Goal: Task Accomplishment & Management: Manage account settings

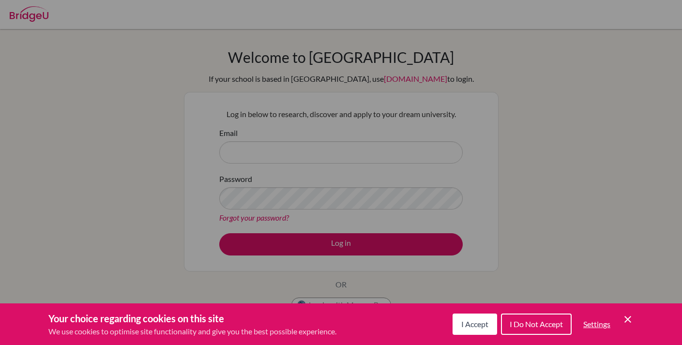
click at [466, 324] on span "I Accept" at bounding box center [474, 323] width 27 height 9
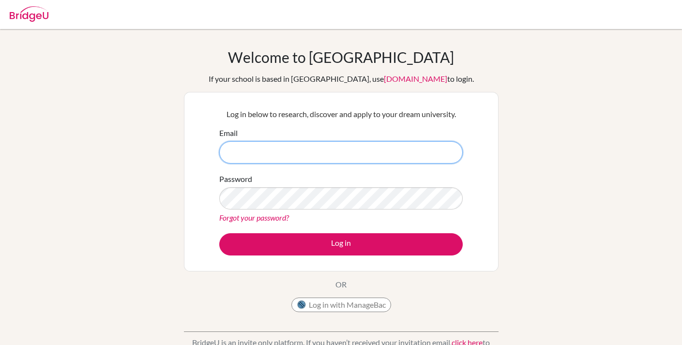
click at [330, 152] on input "Email" at bounding box center [340, 152] width 243 height 22
type input "l"
type input "laielaine777@gmail.com"
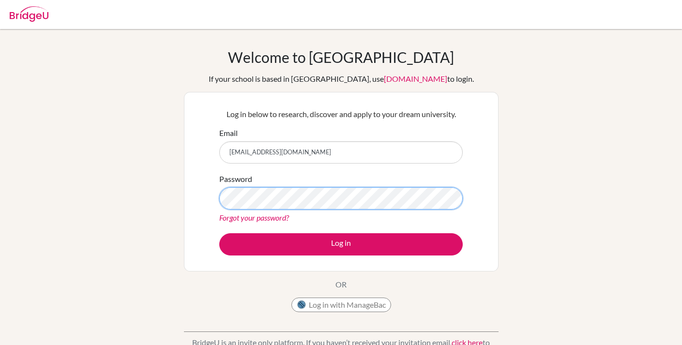
click at [341, 244] on button "Log in" at bounding box center [340, 244] width 243 height 22
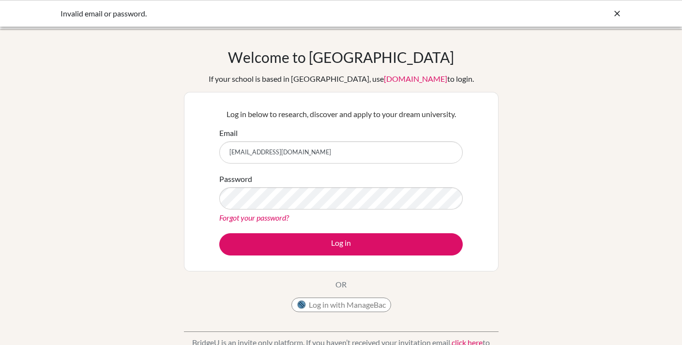
click at [341, 244] on button "Log in" at bounding box center [340, 244] width 243 height 22
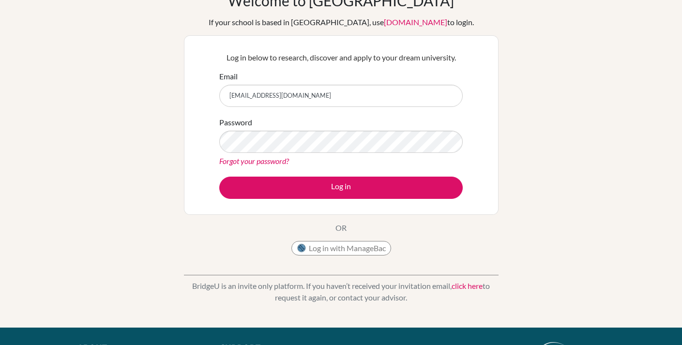
scroll to position [55, 0]
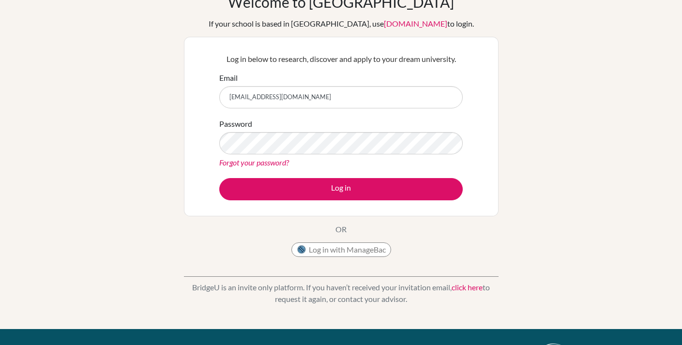
click at [380, 251] on button "Log in with ManageBac" at bounding box center [341, 249] width 100 height 15
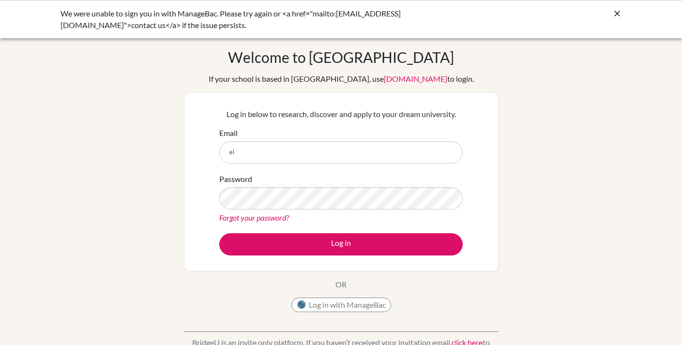
type input "e"
click at [617, 8] on div at bounding box center [617, 14] width 10 height 12
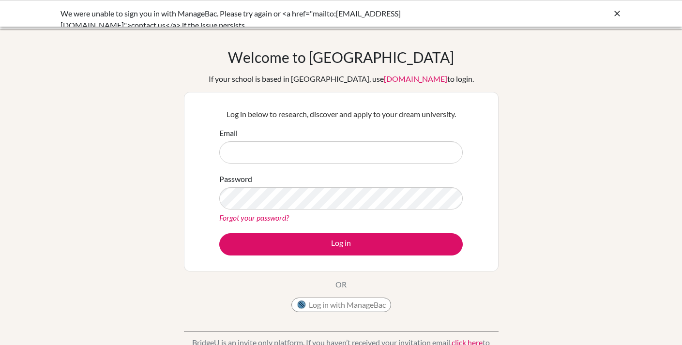
click at [617, 10] on icon at bounding box center [617, 14] width 10 height 10
